Goal: Task Accomplishment & Management: Manage account settings

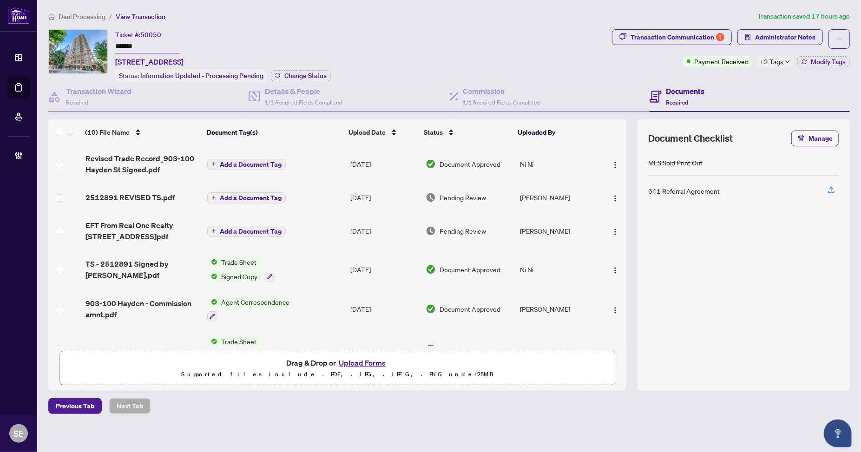
drag, startPoint x: 636, startPoint y: 77, endPoint x: 626, endPoint y: 77, distance: 10.2
click at [636, 77] on div "Transaction Communication 1 Administrator Notes Payment Received +2 Tags Modify…" at bounding box center [731, 55] width 242 height 52
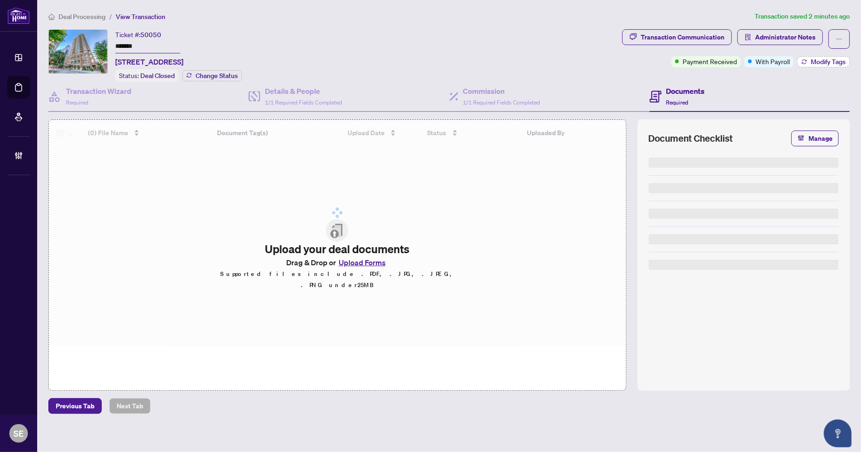
click at [830, 56] on button "Modify Tags" at bounding box center [823, 61] width 52 height 11
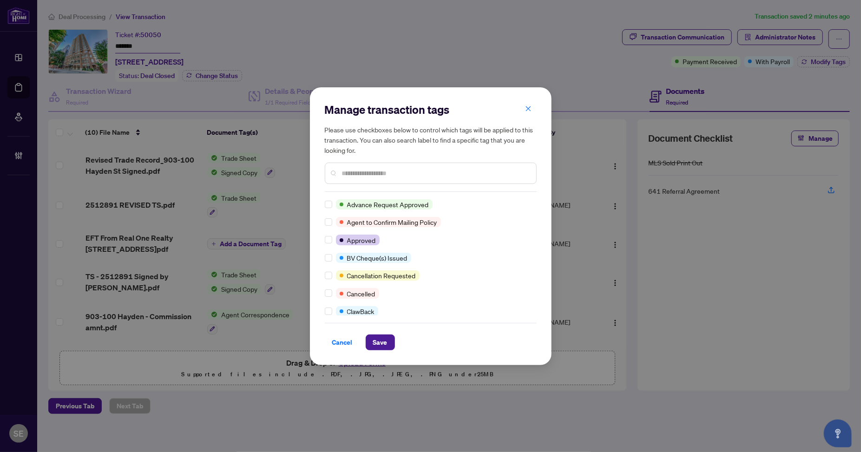
click at [359, 176] on input "text" at bounding box center [435, 173] width 187 height 10
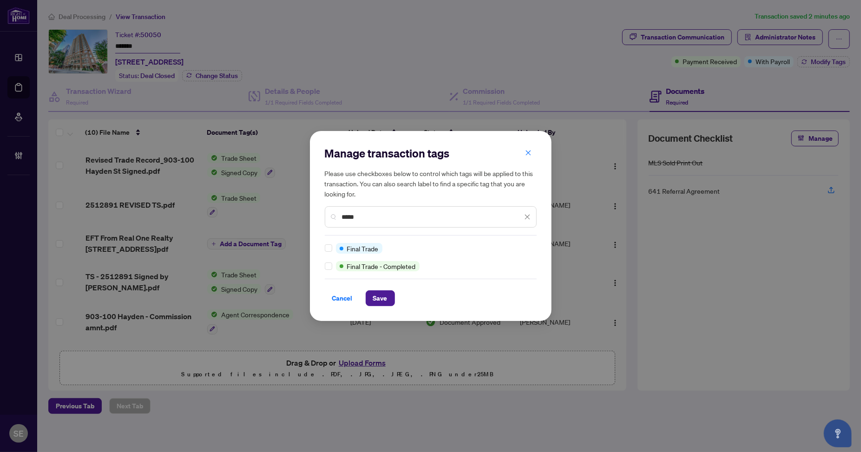
type input "*****"
click at [332, 248] on div at bounding box center [330, 248] width 11 height 10
click at [389, 305] on button "Save" at bounding box center [380, 298] width 29 height 16
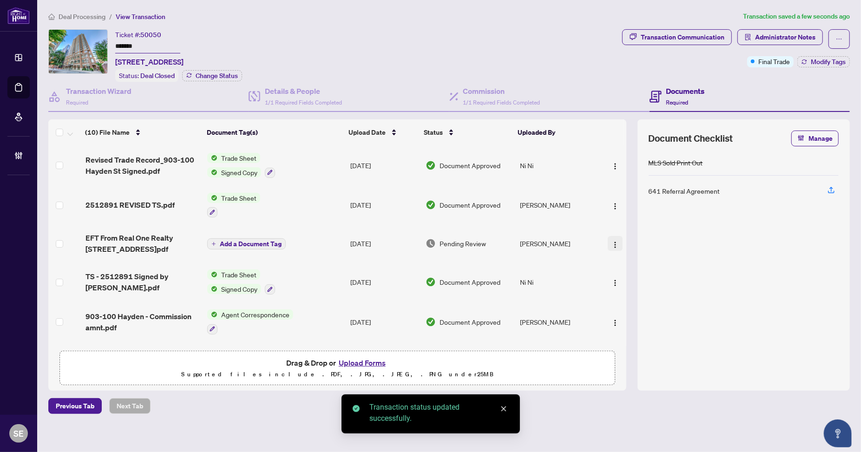
click at [612, 242] on img "button" at bounding box center [614, 244] width 7 height 7
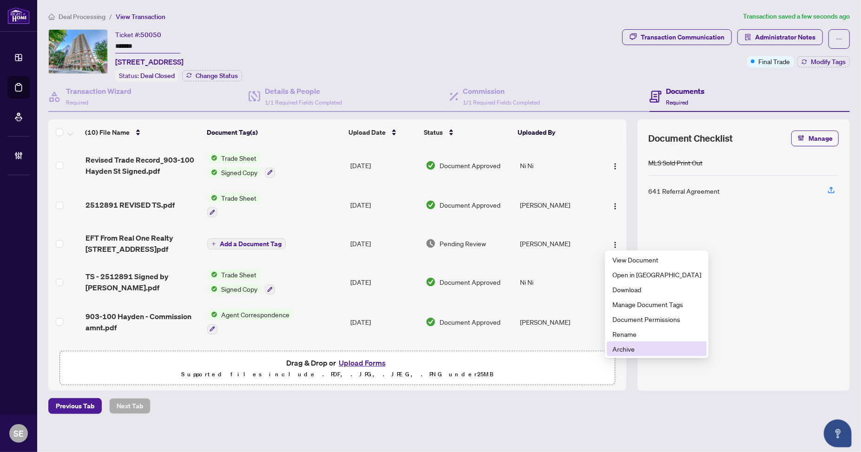
click at [625, 351] on span "Archive" at bounding box center [656, 349] width 89 height 10
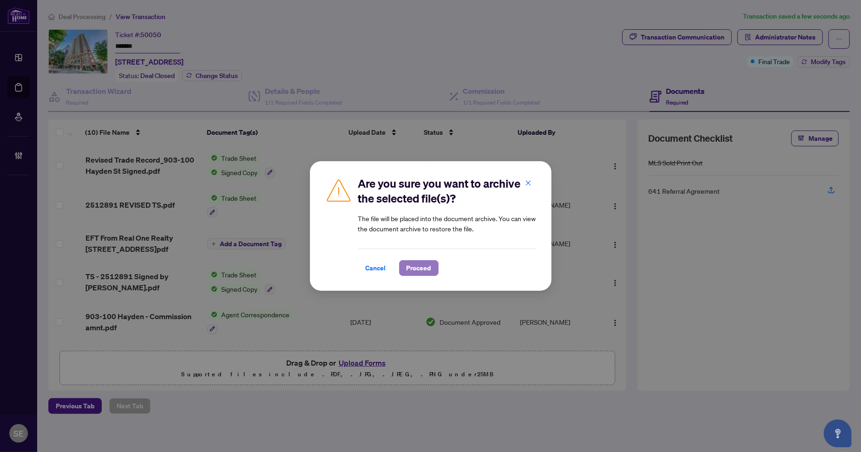
click at [410, 264] on span "Proceed" at bounding box center [418, 268] width 25 height 15
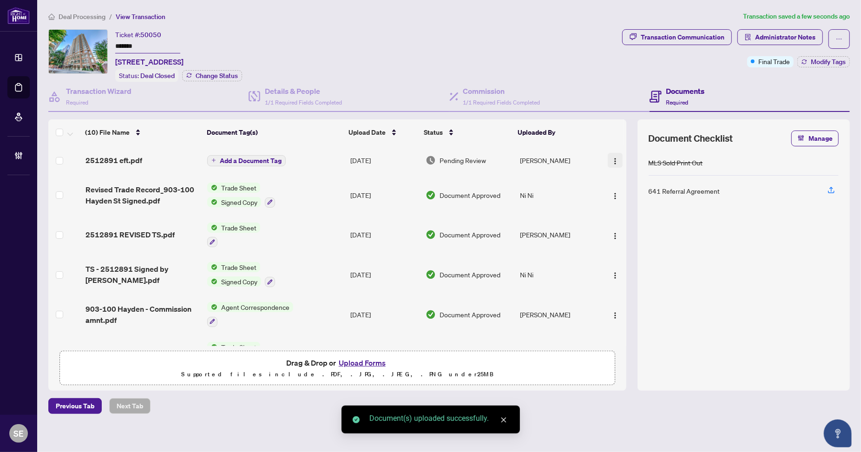
click at [607, 154] on button "button" at bounding box center [614, 160] width 15 height 15
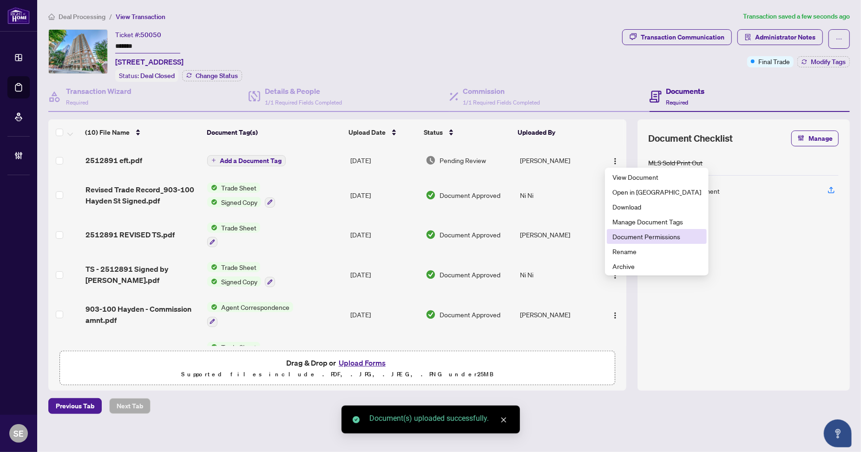
click at [638, 238] on span "Document Permissions" at bounding box center [656, 236] width 89 height 10
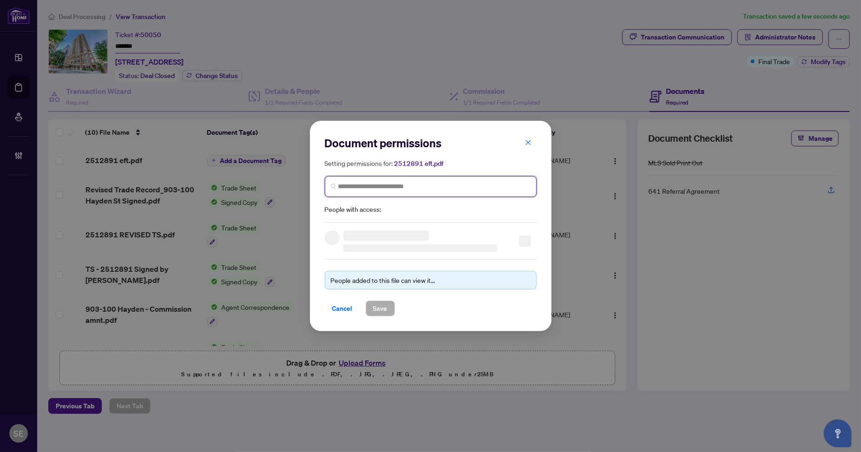
click at [404, 184] on input "search" at bounding box center [434, 187] width 192 height 10
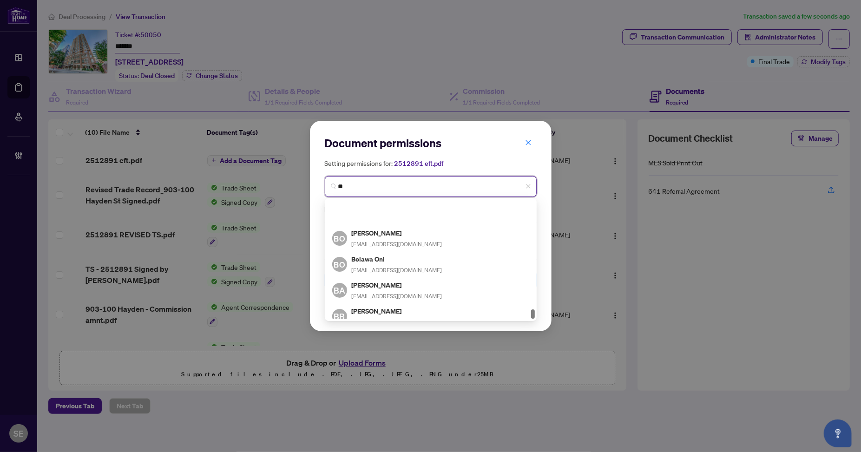
scroll to position [2379, 0]
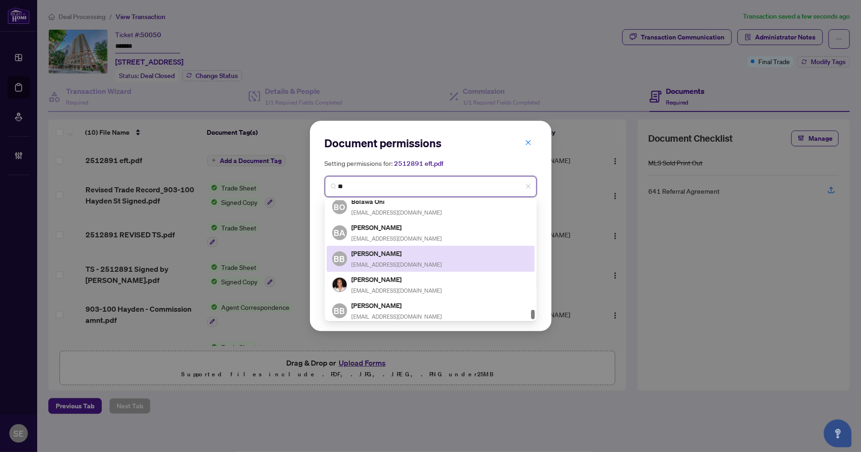
type input "**"
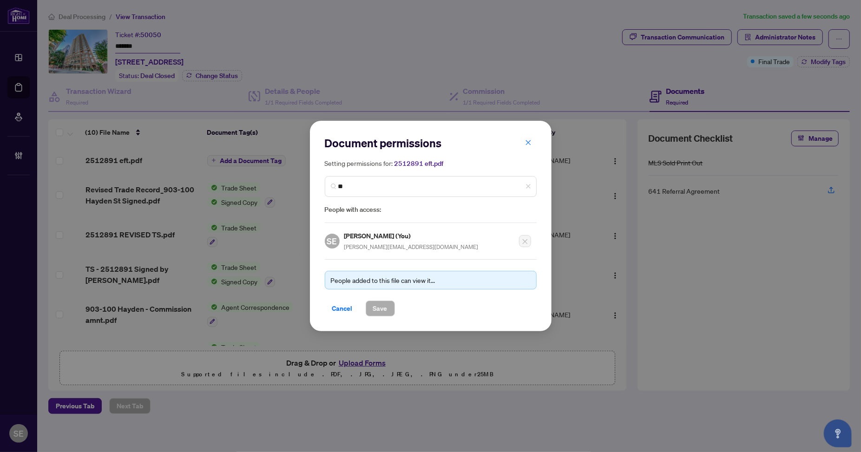
click at [649, 61] on div "Document permissions Setting permissions for: 2512891 eft.pdf ** 6572 1980 6409…" at bounding box center [430, 226] width 861 height 452
click at [337, 308] on span "Cancel" at bounding box center [342, 308] width 20 height 15
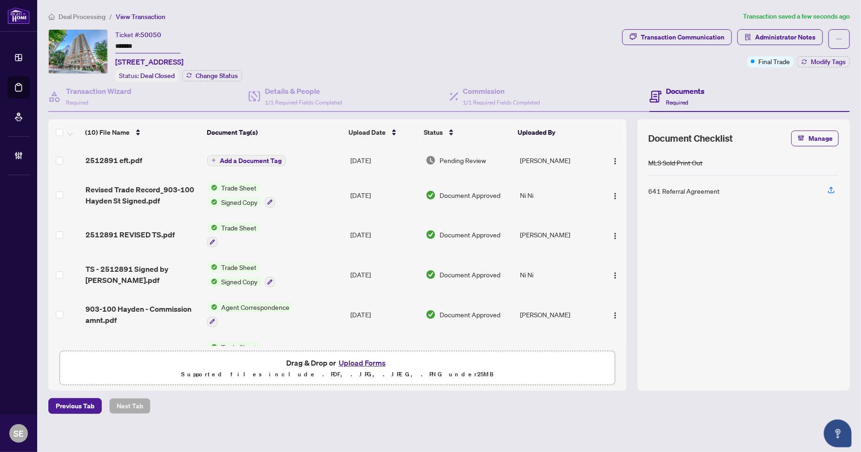
click at [527, 161] on td "[PERSON_NAME]" at bounding box center [557, 160] width 83 height 30
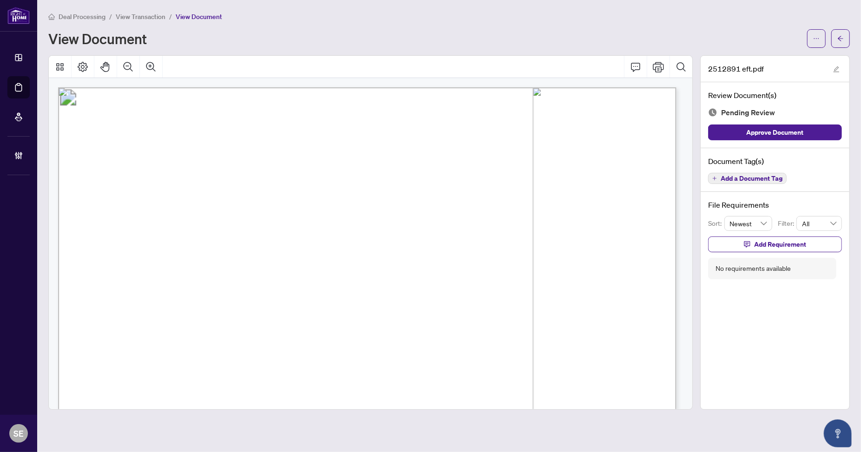
drag, startPoint x: 719, startPoint y: 49, endPoint x: 782, endPoint y: 92, distance: 76.5
click at [719, 49] on div "Deal Processing / View Transaction / View Document View Document 2512891 eft.pd…" at bounding box center [448, 210] width 801 height 398
click at [794, 128] on span "Approve Document" at bounding box center [774, 132] width 57 height 15
drag, startPoint x: 847, startPoint y: 43, endPoint x: 672, endPoint y: 10, distance: 177.7
click at [847, 43] on button "button" at bounding box center [840, 38] width 19 height 19
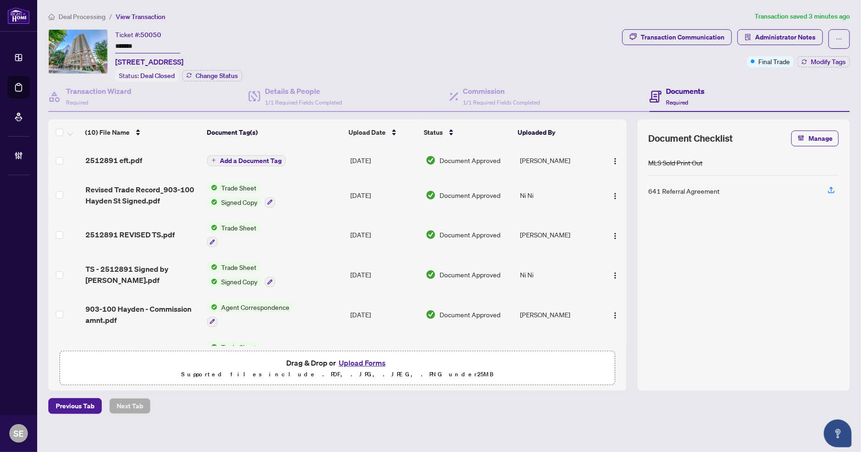
drag, startPoint x: 760, startPoint y: 275, endPoint x: 754, endPoint y: 266, distance: 10.8
click at [758, 271] on div "MLS Sold Print Out 641 Referral Agreement" at bounding box center [743, 264] width 190 height 229
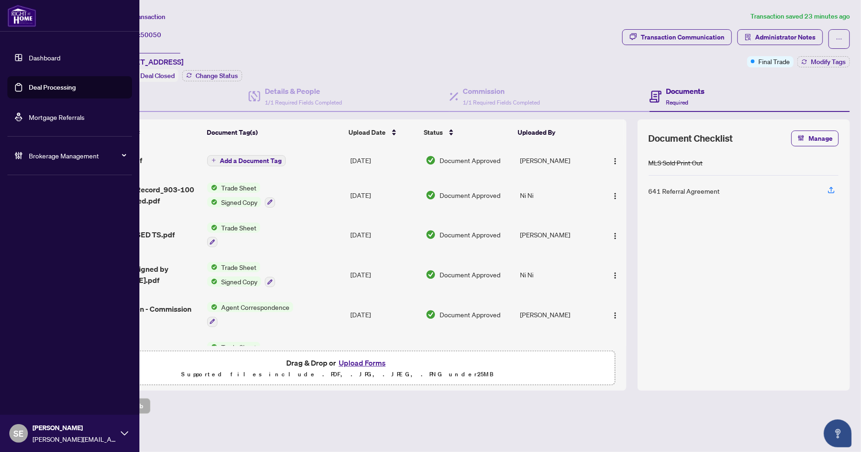
click at [29, 89] on link "Deal Processing" at bounding box center [52, 87] width 47 height 8
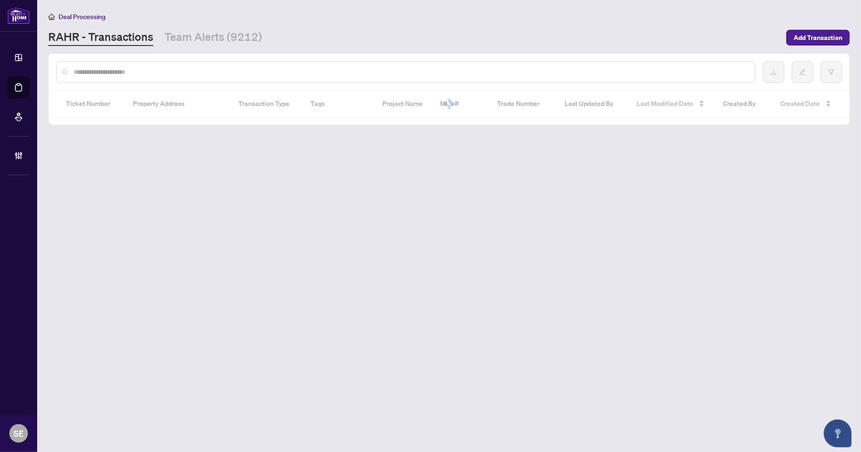
click at [268, 70] on input "text" at bounding box center [410, 72] width 674 height 10
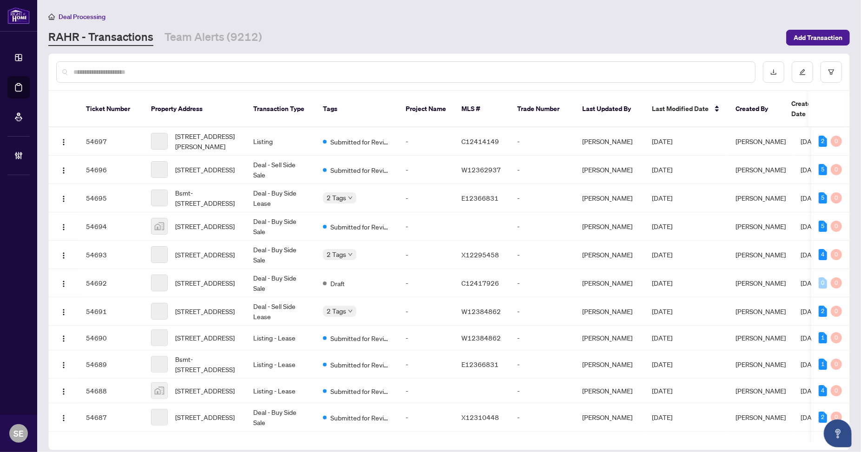
click at [194, 76] on input "text" at bounding box center [410, 72] width 674 height 10
paste input "*******"
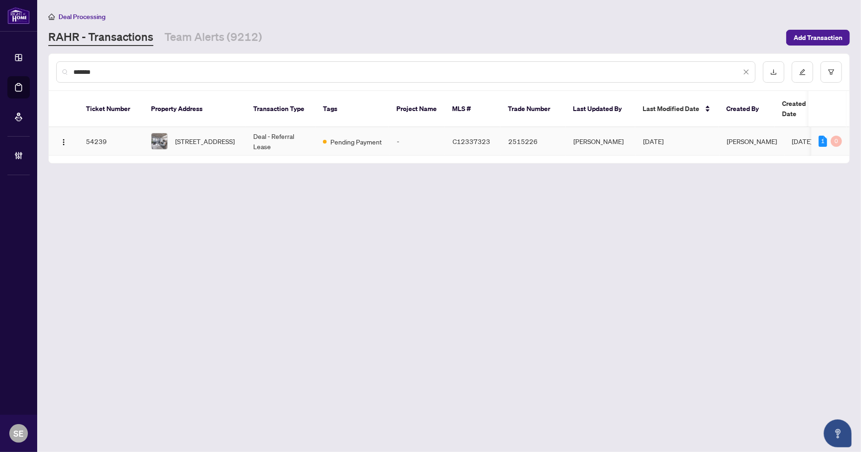
type input "*******"
click at [273, 133] on td "Deal - Referral Lease" at bounding box center [281, 141] width 70 height 28
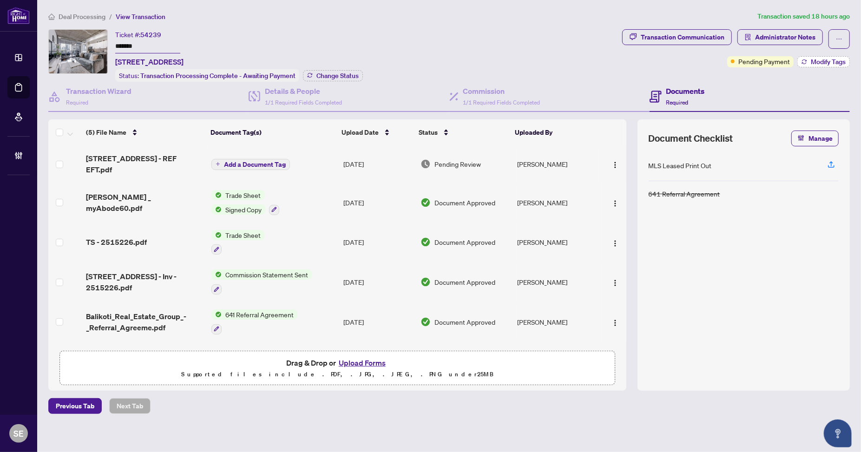
click at [817, 65] on span "Modify Tags" at bounding box center [827, 62] width 35 height 7
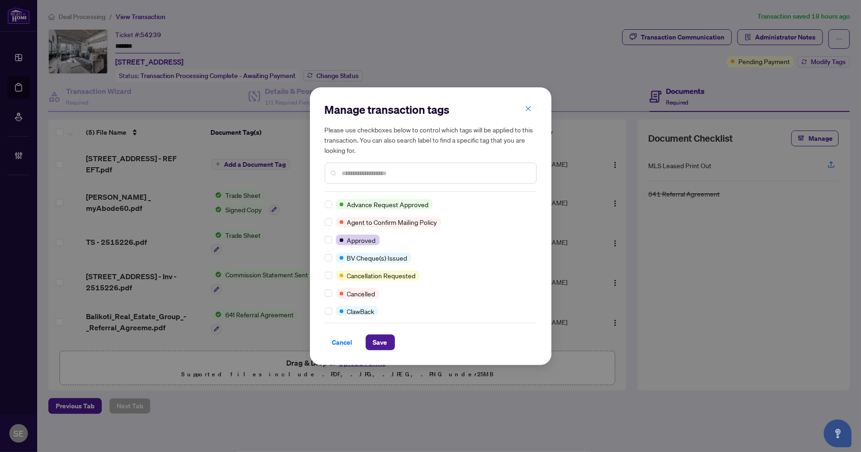
click at [364, 177] on input "text" at bounding box center [435, 173] width 187 height 10
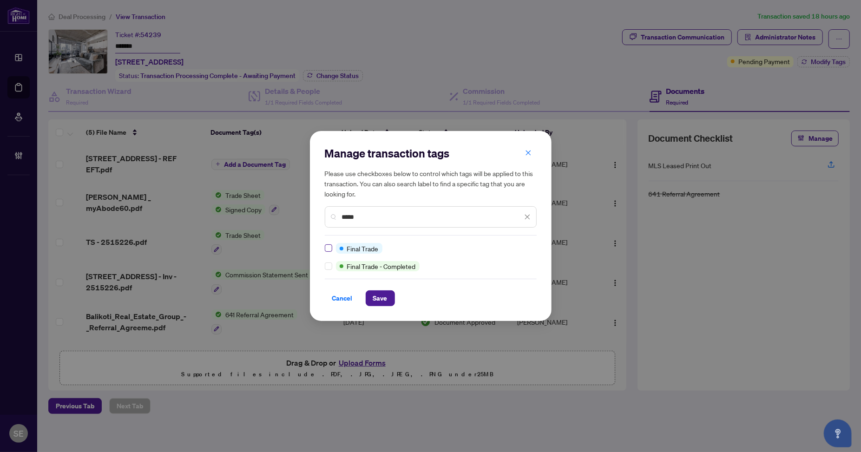
type input "*****"
click at [378, 295] on span "Save" at bounding box center [380, 298] width 14 height 15
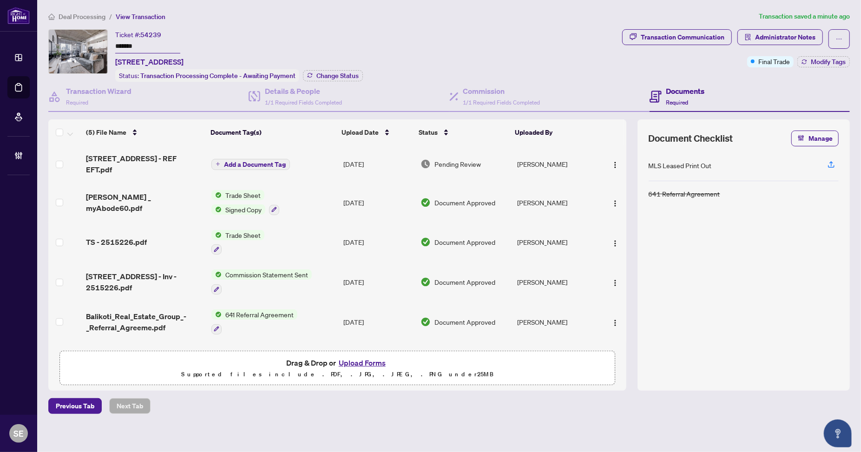
click at [707, 378] on div "Document Checklist Manage MLS Leased Print Out 641 Referral Agreement" at bounding box center [743, 254] width 212 height 271
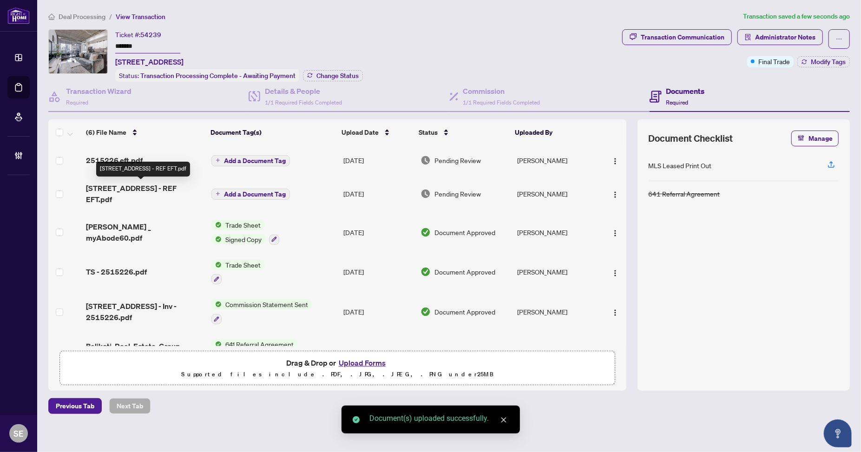
click at [173, 184] on span "60 Bathurst St 707 - REF EFT.pdf" at bounding box center [145, 194] width 118 height 22
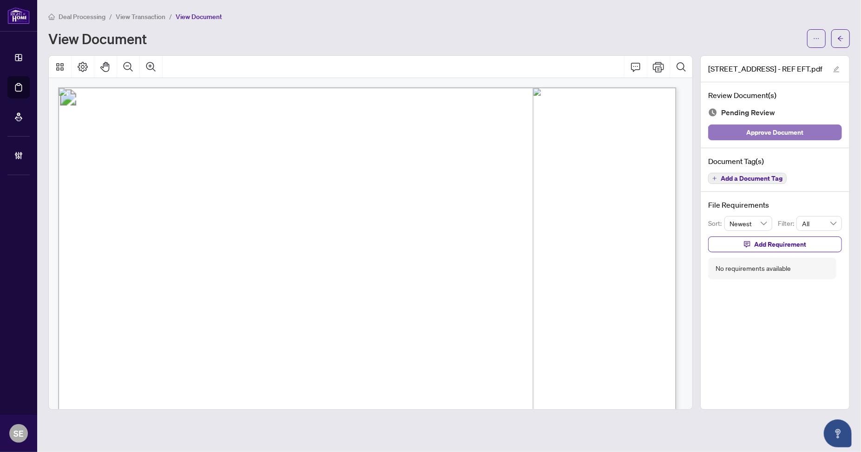
click at [796, 128] on span "Approve Document" at bounding box center [774, 132] width 57 height 15
click at [838, 39] on icon "arrow-left" at bounding box center [840, 38] width 6 height 5
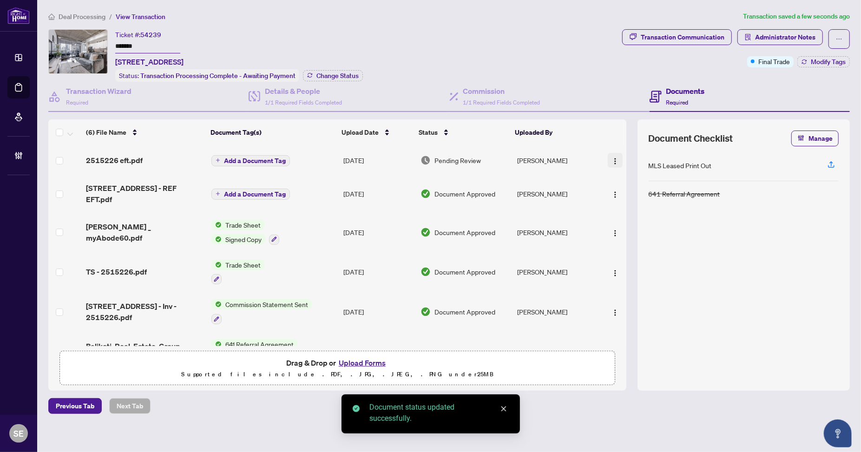
click at [612, 158] on img "button" at bounding box center [614, 160] width 7 height 7
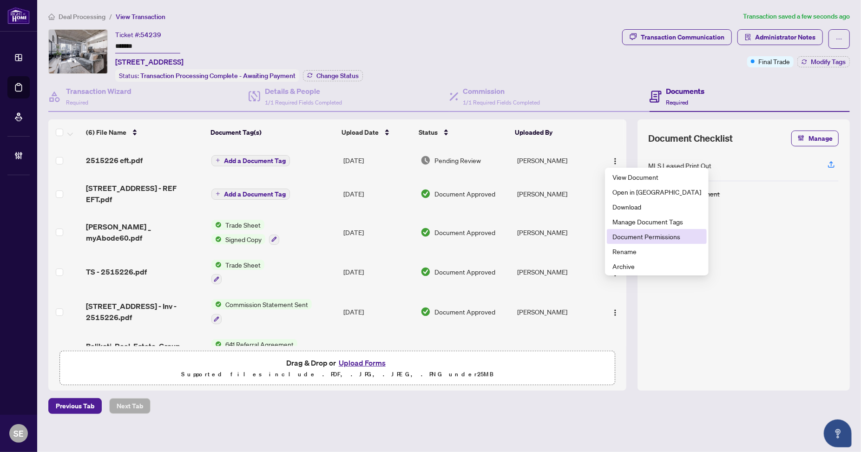
click at [640, 236] on span "Document Permissions" at bounding box center [656, 236] width 89 height 10
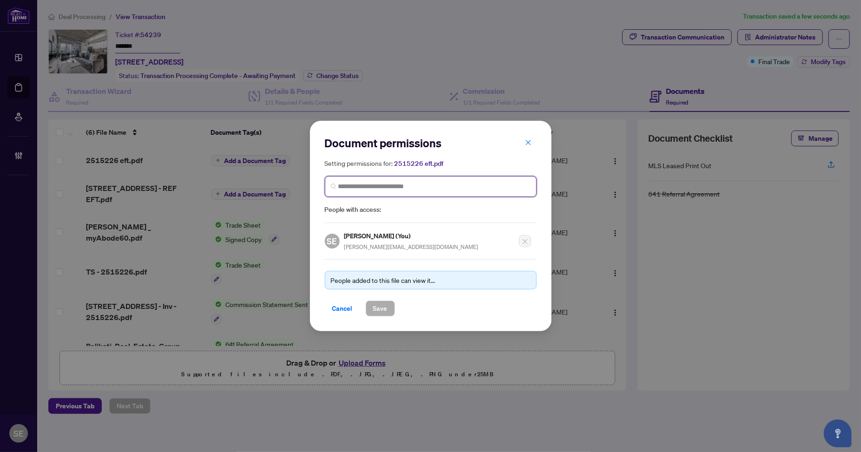
click at [410, 183] on input "search" at bounding box center [434, 187] width 192 height 10
type input "****"
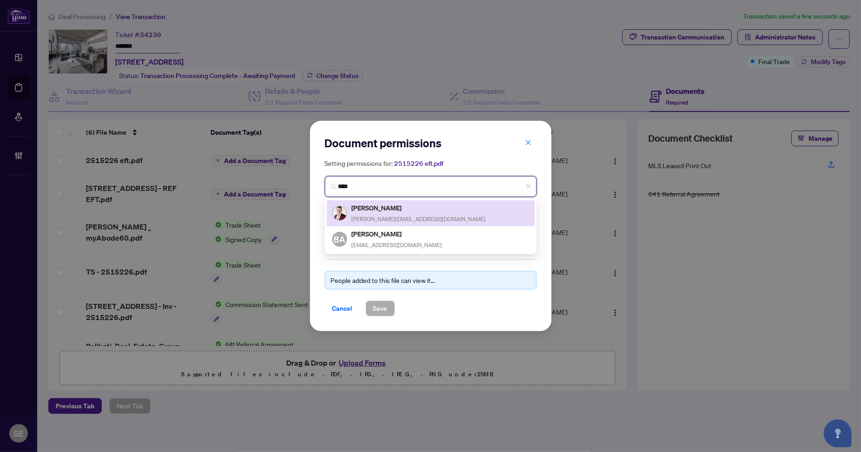
click at [408, 208] on div "Alex Balikoti alex@balikoti.com" at bounding box center [430, 212] width 197 height 21
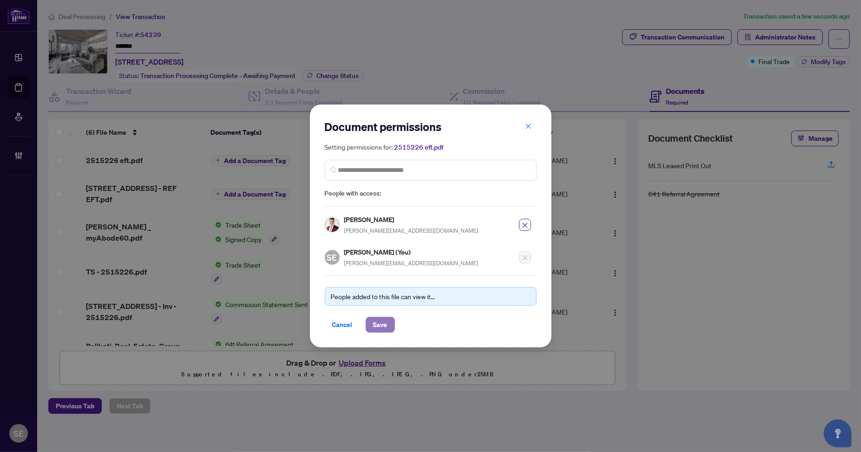
click at [384, 320] on span "Save" at bounding box center [380, 324] width 14 height 15
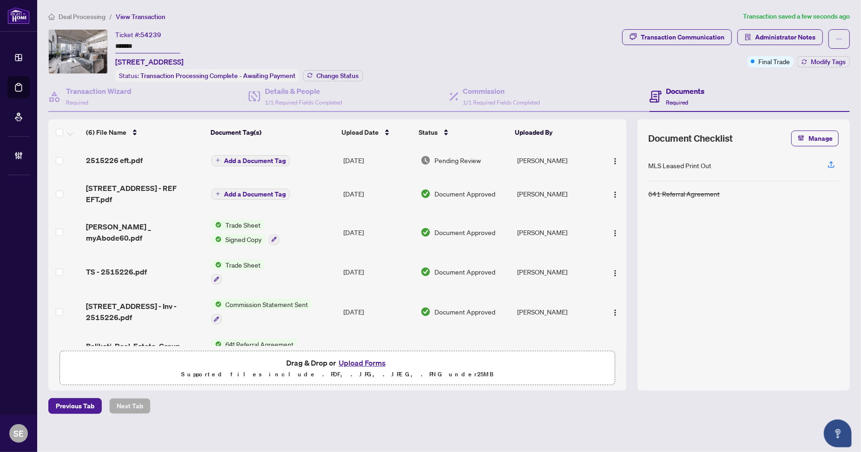
click at [747, 308] on div "MLS Leased Print Out 641 Referral Agreement" at bounding box center [743, 264] width 190 height 229
click at [553, 157] on td "[PERSON_NAME]" at bounding box center [555, 160] width 85 height 30
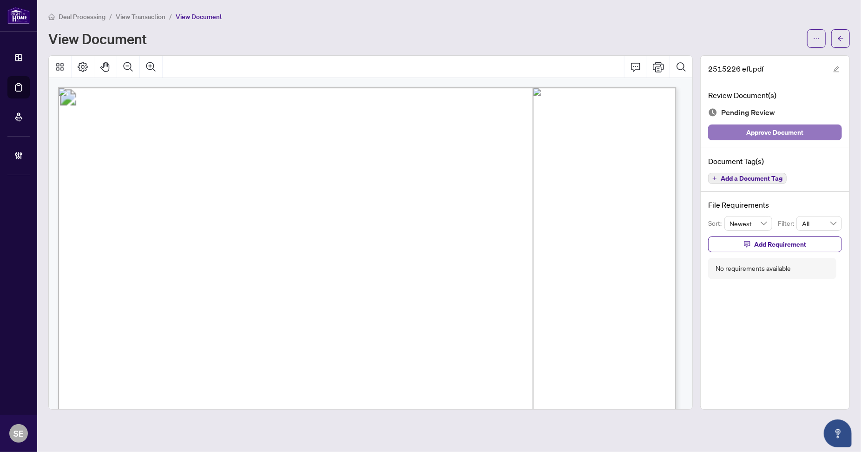
click at [780, 133] on span "Approve Document" at bounding box center [774, 132] width 57 height 15
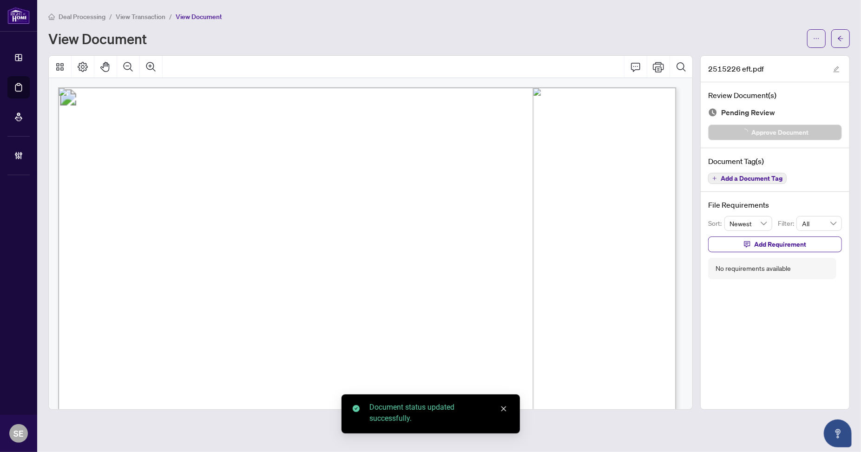
click at [837, 40] on icon "arrow-left" at bounding box center [840, 38] width 7 height 7
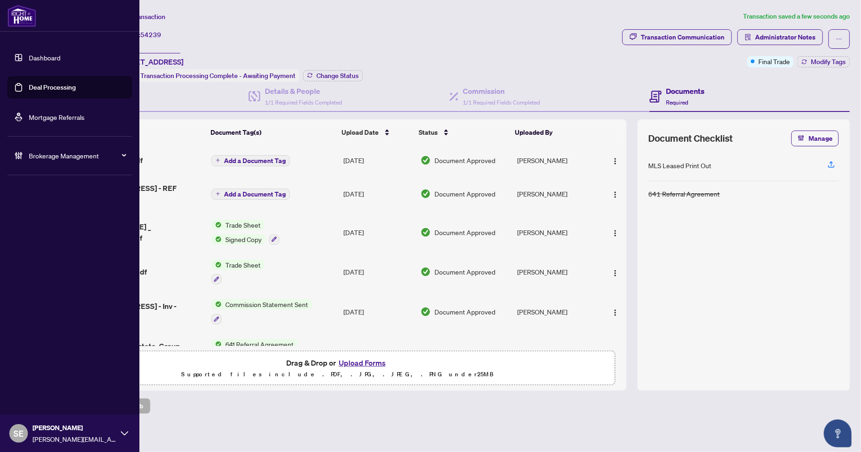
drag, startPoint x: 46, startPoint y: 92, endPoint x: 90, endPoint y: 90, distance: 43.7
click at [46, 91] on link "Deal Processing" at bounding box center [52, 87] width 47 height 8
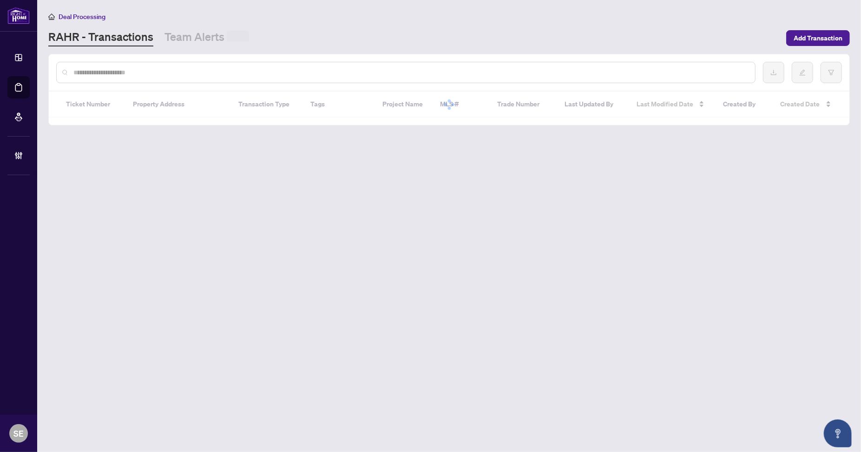
click at [276, 71] on input "text" at bounding box center [410, 72] width 674 height 10
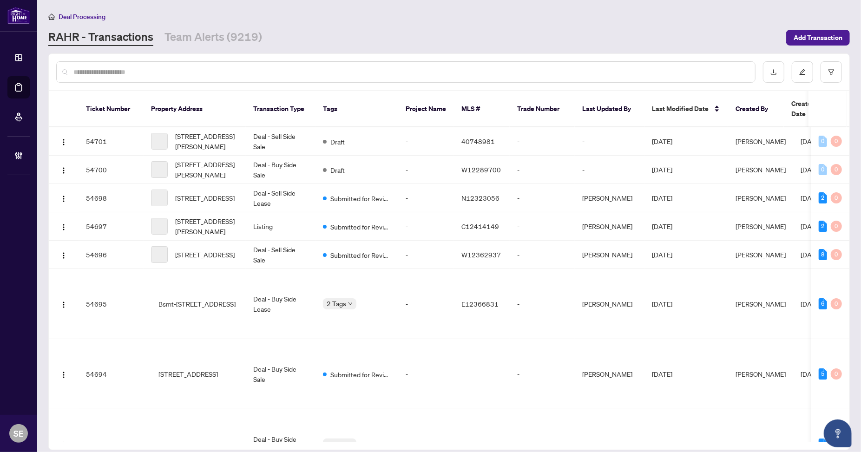
paste input "*******"
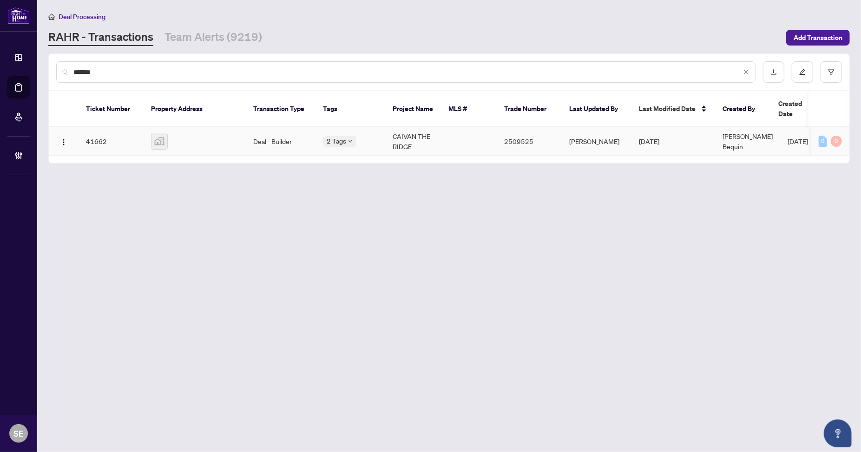
type input "*******"
click at [368, 136] on div "2 Tags" at bounding box center [350, 141] width 55 height 11
click at [398, 127] on td "CAIVAN THE RIDGE" at bounding box center [413, 141] width 56 height 28
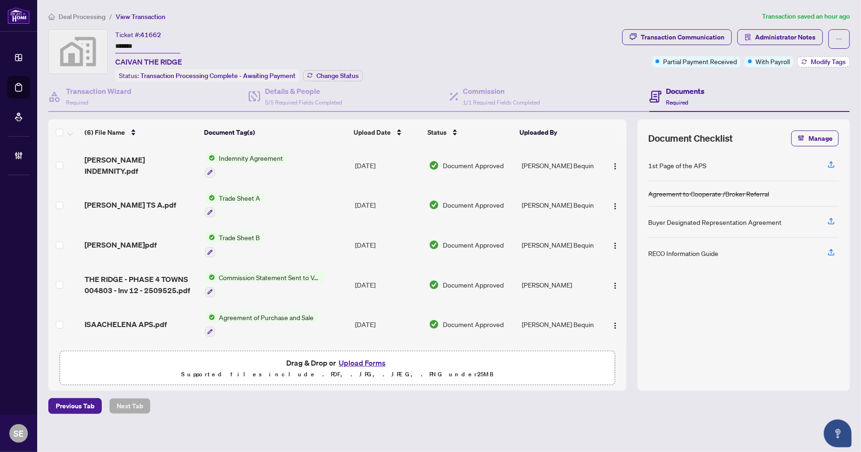
click at [836, 65] on span "Modify Tags" at bounding box center [827, 62] width 35 height 7
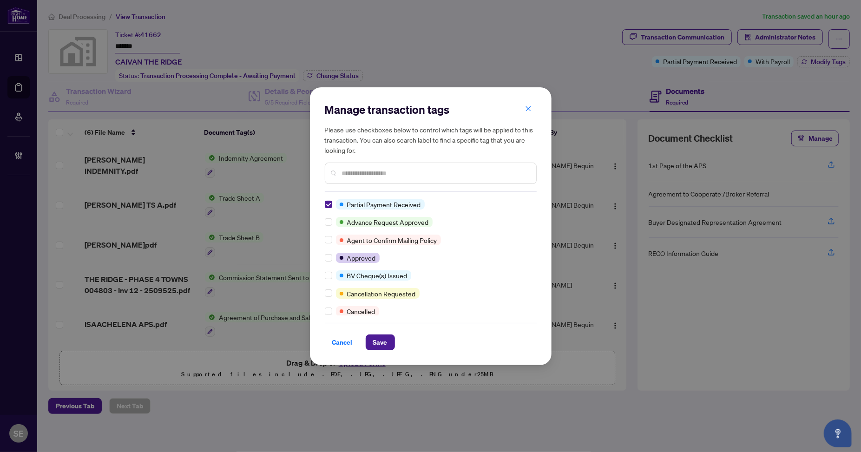
click at [379, 173] on input "text" at bounding box center [435, 173] width 187 height 10
click at [380, 345] on span "Save" at bounding box center [380, 342] width 14 height 15
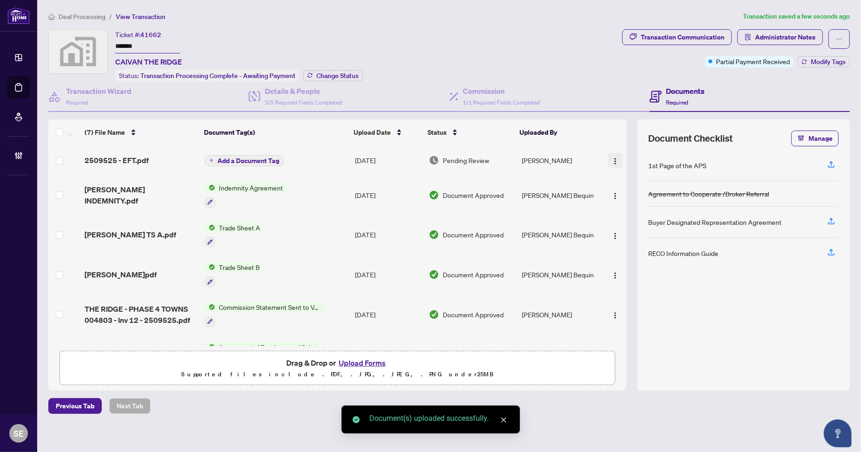
click at [613, 159] on img "button" at bounding box center [614, 160] width 7 height 7
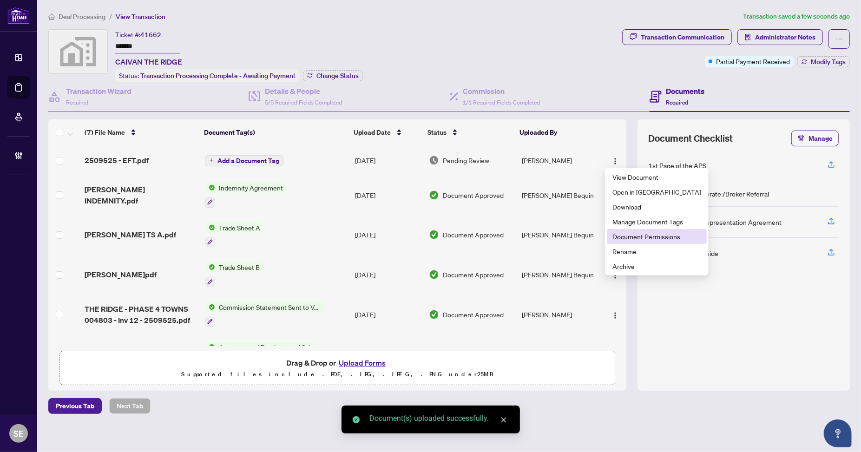
click at [639, 236] on span "Document Permissions" at bounding box center [656, 236] width 89 height 10
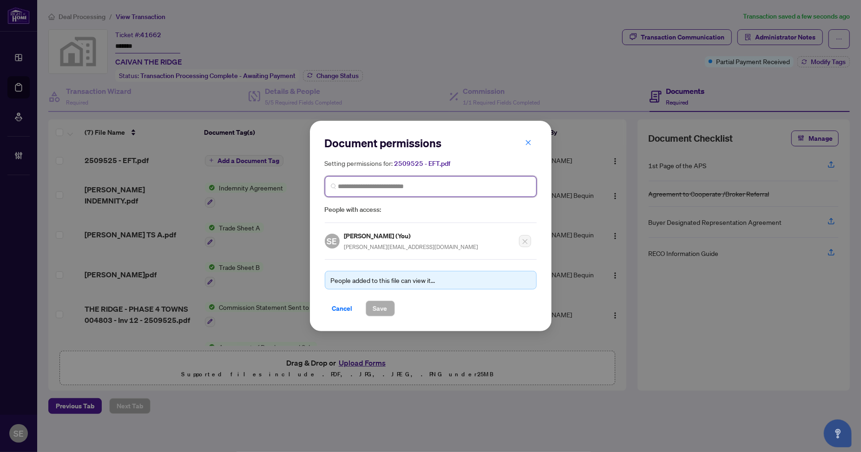
click at [352, 183] on input "search" at bounding box center [434, 187] width 192 height 10
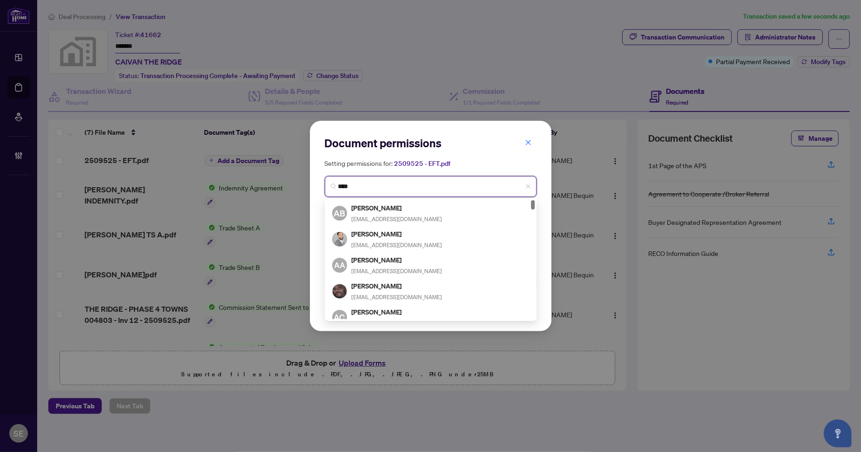
type input "*****"
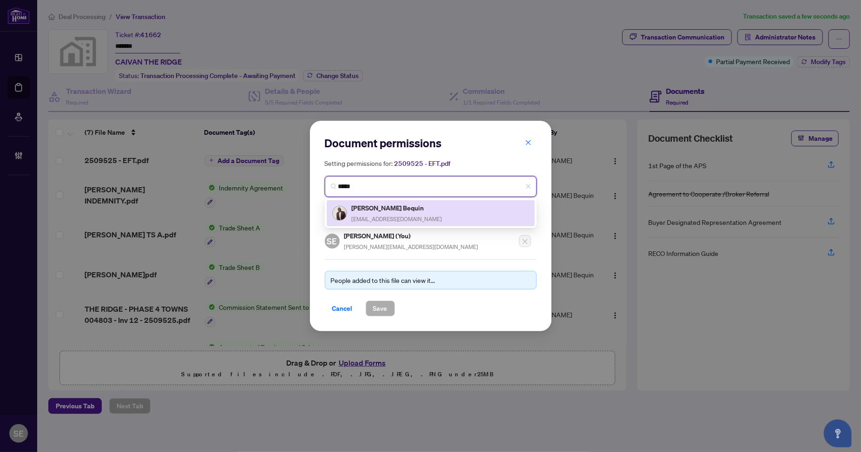
click at [410, 211] on h5 "Calvin Owusu Bequin" at bounding box center [397, 207] width 91 height 11
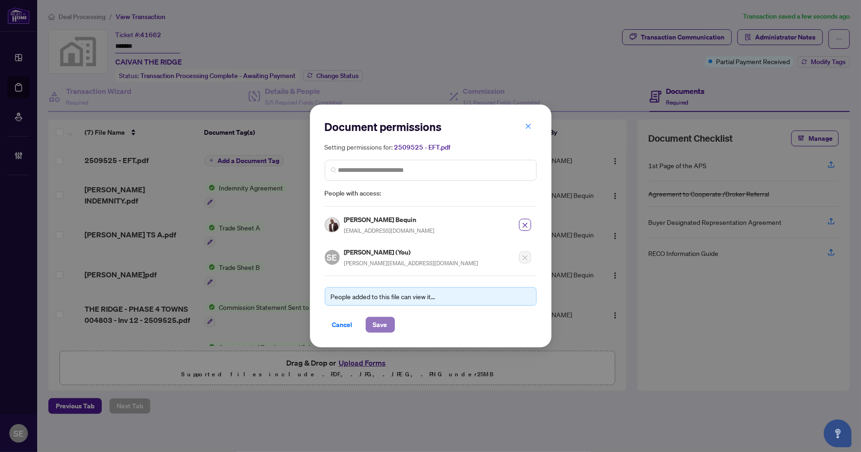
click at [379, 323] on span "Save" at bounding box center [380, 324] width 14 height 15
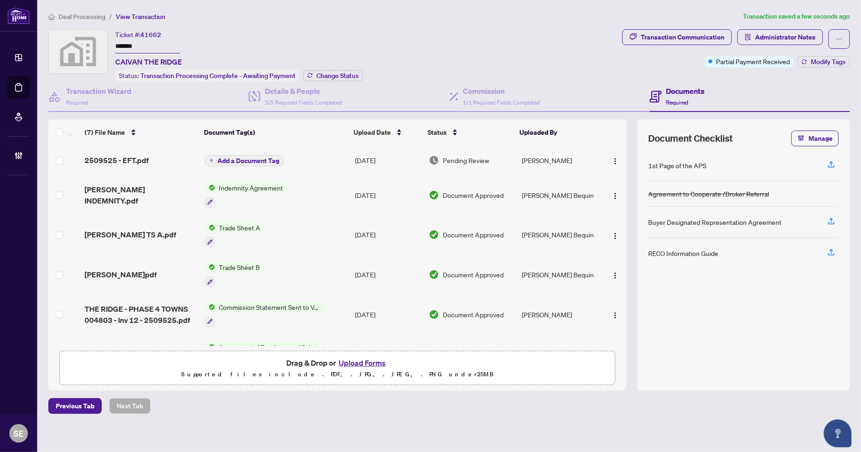
click at [554, 159] on td "[PERSON_NAME]" at bounding box center [559, 160] width 82 height 30
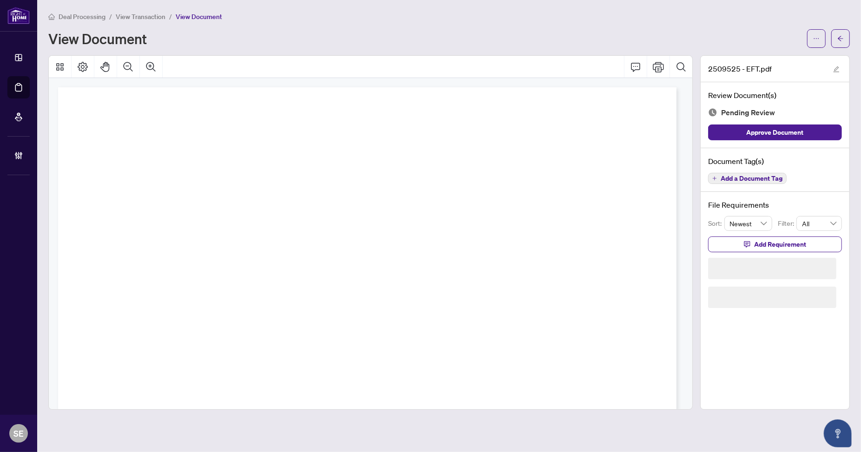
drag, startPoint x: 796, startPoint y: 131, endPoint x: 815, endPoint y: 82, distance: 52.6
click at [796, 131] on span "Approve Document" at bounding box center [774, 132] width 57 height 15
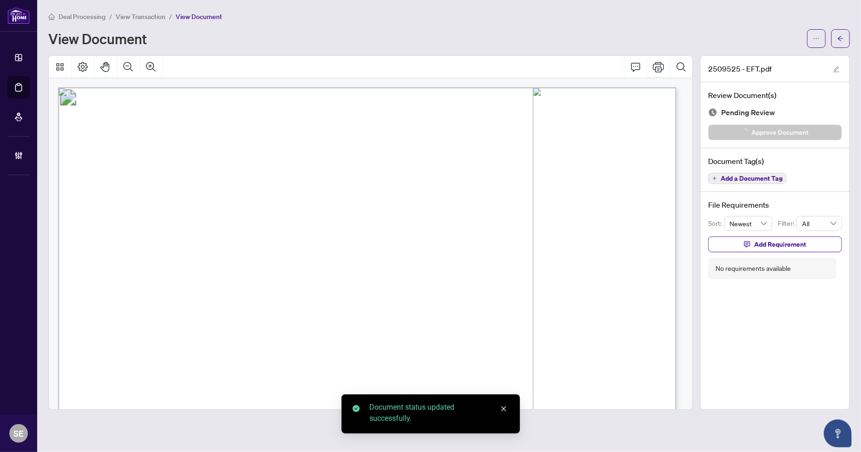
click at [844, 36] on button "button" at bounding box center [840, 38] width 19 height 19
